Goal: Task Accomplishment & Management: Manage account settings

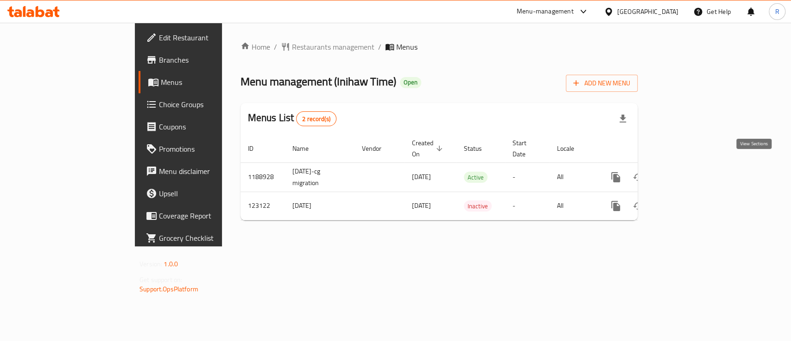
click at [688, 171] on icon "enhanced table" at bounding box center [682, 176] width 11 height 11
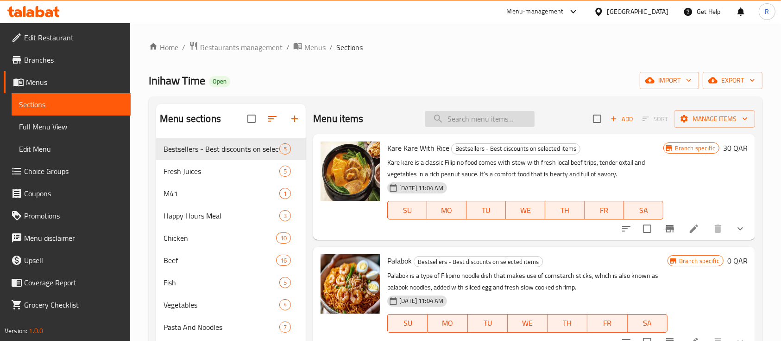
click at [471, 118] on input "search" at bounding box center [479, 119] width 109 height 16
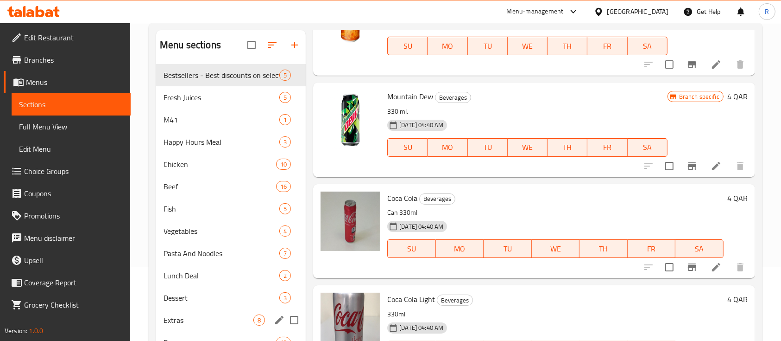
scroll to position [72, 0]
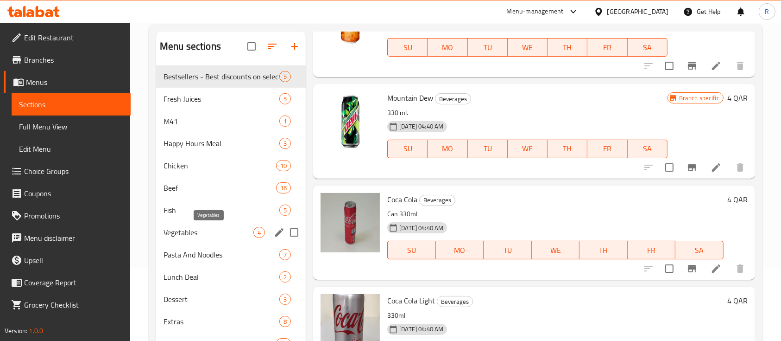
type input "3"
click at [187, 236] on span "Vegetables" at bounding box center [209, 232] width 90 height 11
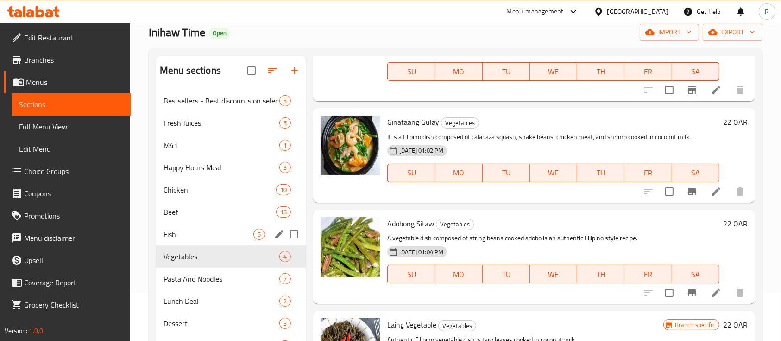
scroll to position [37, 0]
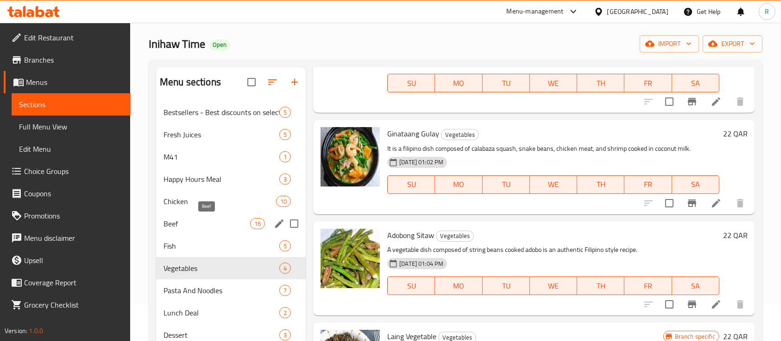
click at [202, 223] on span "Beef" at bounding box center [207, 223] width 87 height 11
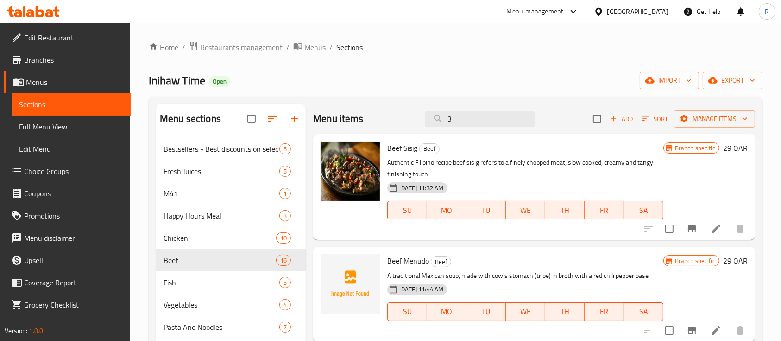
click at [257, 42] on span "Restaurants management" at bounding box center [241, 47] width 82 height 11
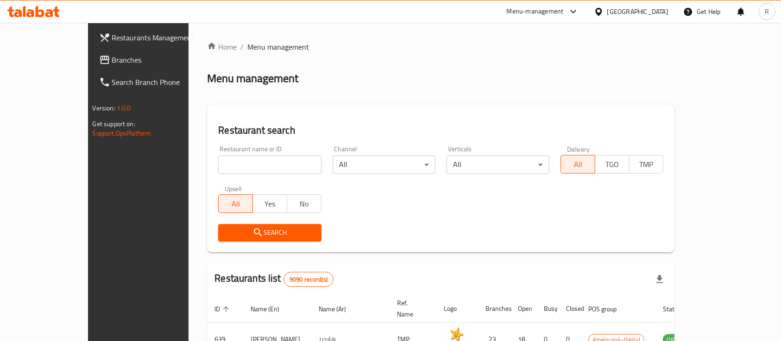
click at [218, 164] on input "search" at bounding box center [269, 164] width 103 height 19
type input "pak pakwa"
click button "Search" at bounding box center [269, 232] width 103 height 17
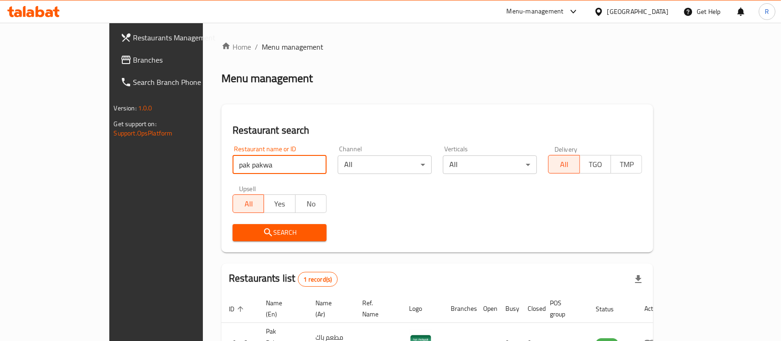
scroll to position [54, 0]
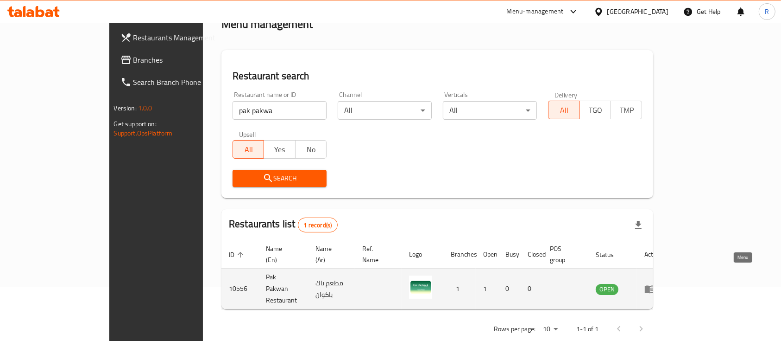
click at [656, 283] on icon "enhanced table" at bounding box center [650, 288] width 11 height 11
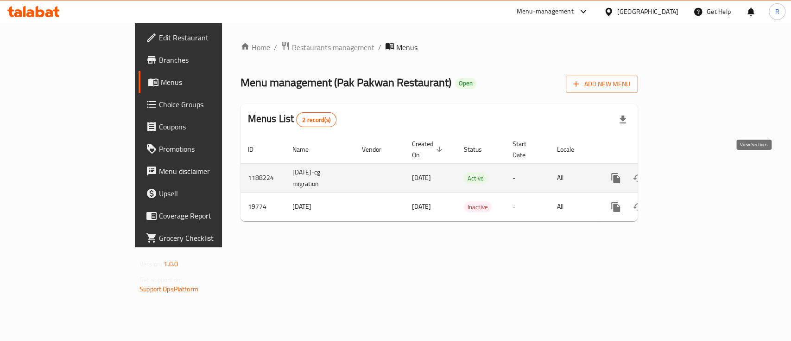
click at [694, 169] on link "enhanced table" at bounding box center [683, 178] width 22 height 22
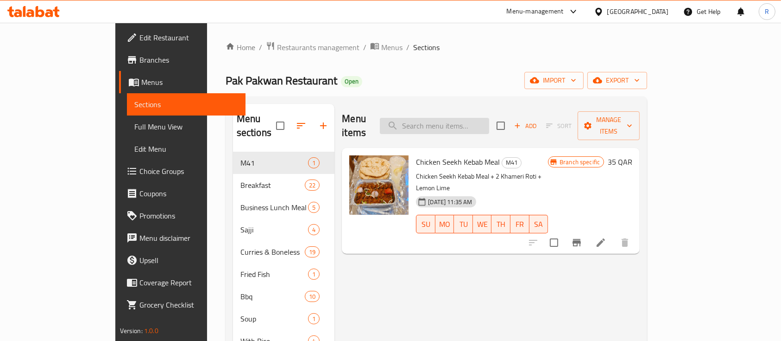
click at [462, 122] on input "search" at bounding box center [434, 126] width 109 height 16
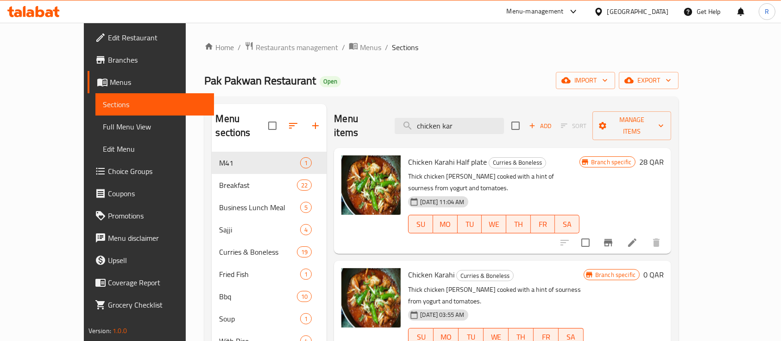
type input "chicken kar"
click at [614, 237] on icon "Branch-specific-item" at bounding box center [608, 242] width 11 height 11
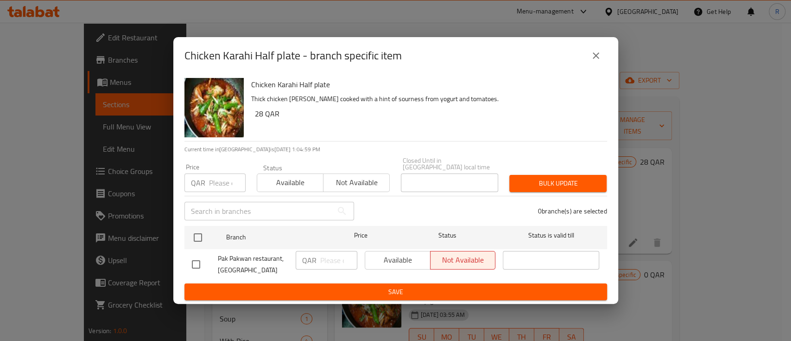
click at [601, 59] on button "close" at bounding box center [596, 55] width 22 height 22
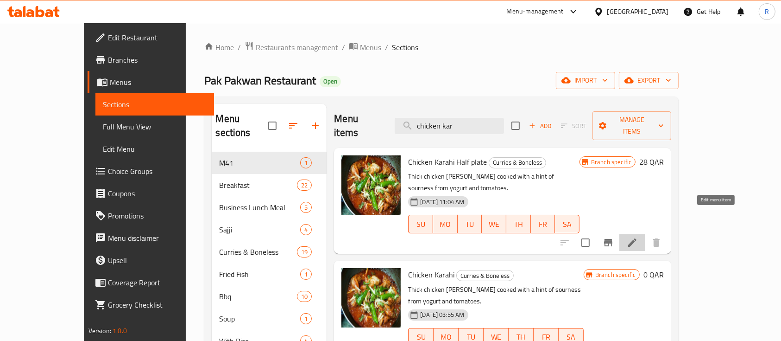
click at [637, 238] on icon at bounding box center [632, 242] width 8 height 8
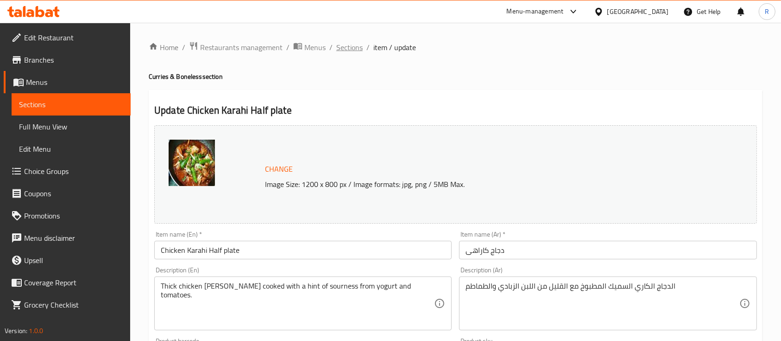
click at [349, 51] on span "Sections" at bounding box center [349, 47] width 26 height 11
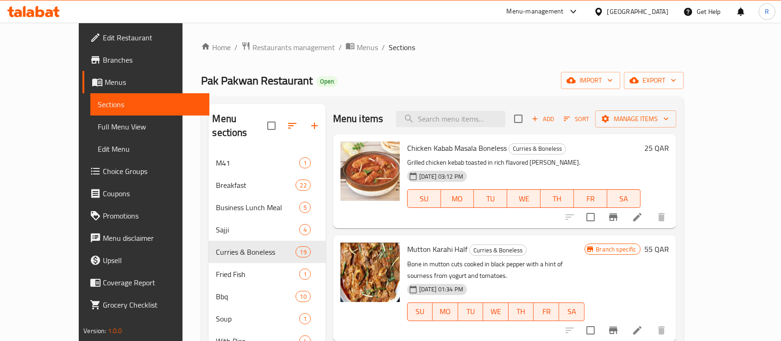
scroll to position [13, 0]
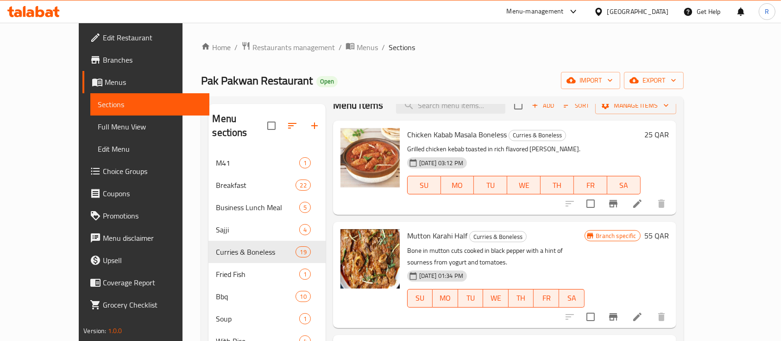
click at [448, 113] on div "Menu items Add Sort Manage items" at bounding box center [504, 105] width 343 height 30
click at [450, 106] on input "search" at bounding box center [450, 105] width 109 height 16
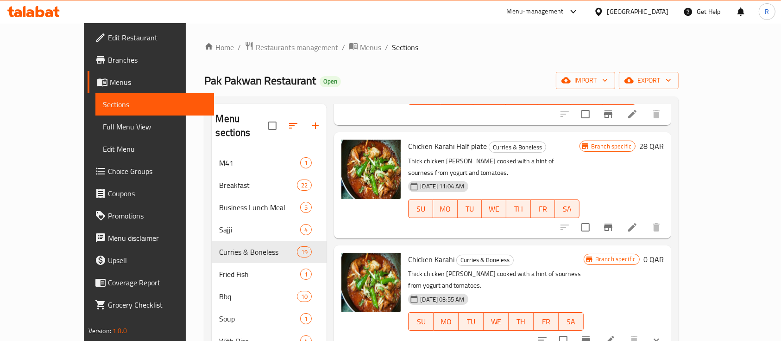
scroll to position [117, 0]
type input "chicken ka"
click at [623, 331] on li at bounding box center [610, 339] width 26 height 17
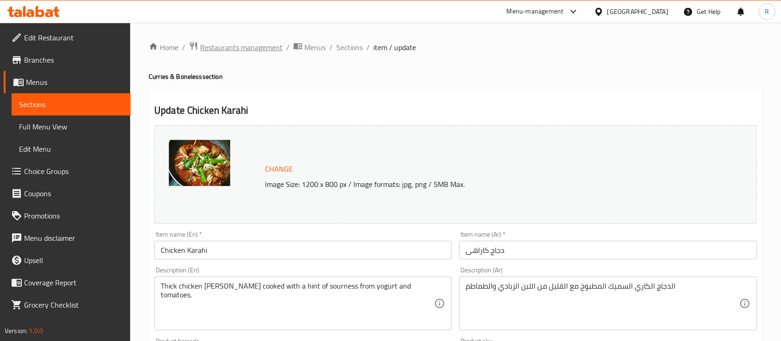
click at [248, 46] on span "Restaurants management" at bounding box center [241, 47] width 82 height 11
